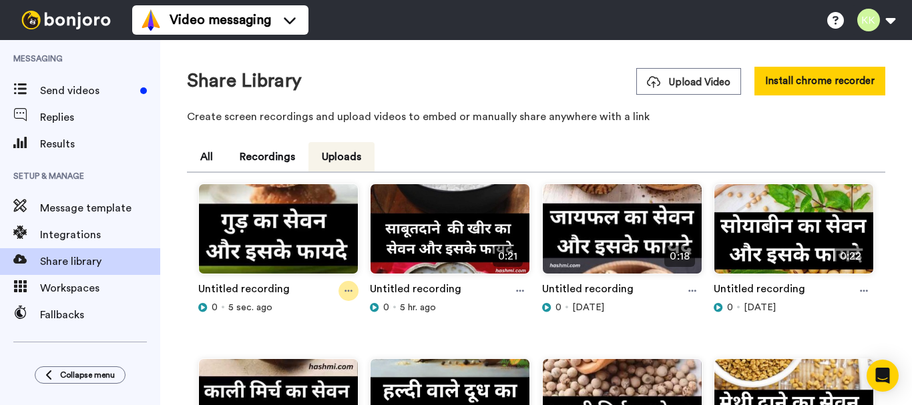
click at [348, 290] on icon at bounding box center [348, 290] width 8 height 9
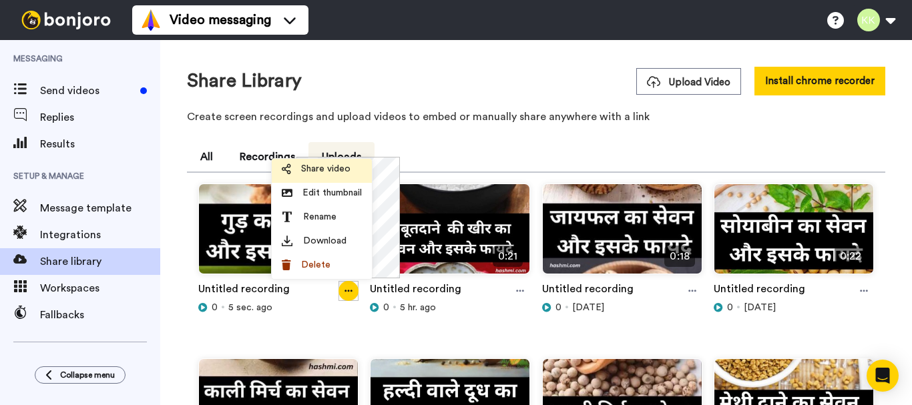
click at [326, 168] on span "Share video" at bounding box center [325, 168] width 49 height 13
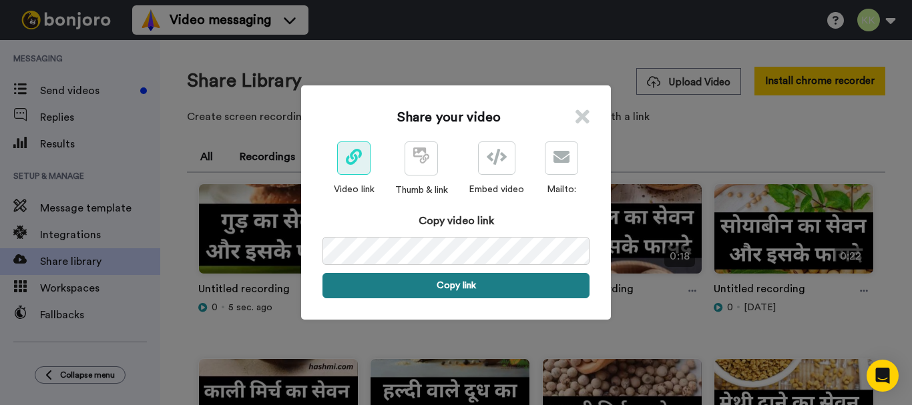
drag, startPoint x: 455, startPoint y: 285, endPoint x: 451, endPoint y: 292, distance: 8.1
click at [455, 286] on button "Copy link" at bounding box center [455, 285] width 267 height 25
